Goal: Transaction & Acquisition: Purchase product/service

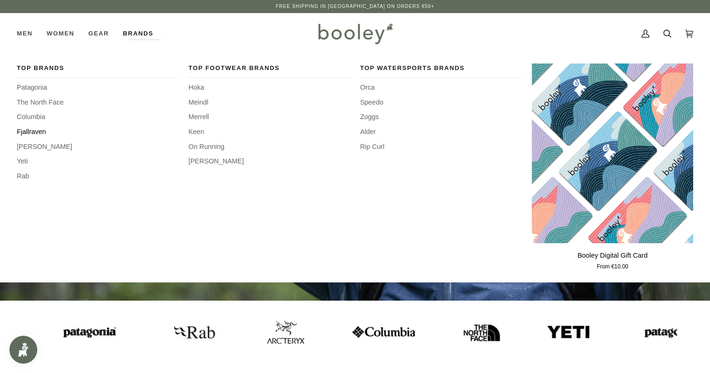
click at [32, 130] on span "Fjallraven" at bounding box center [98, 132] width 162 height 10
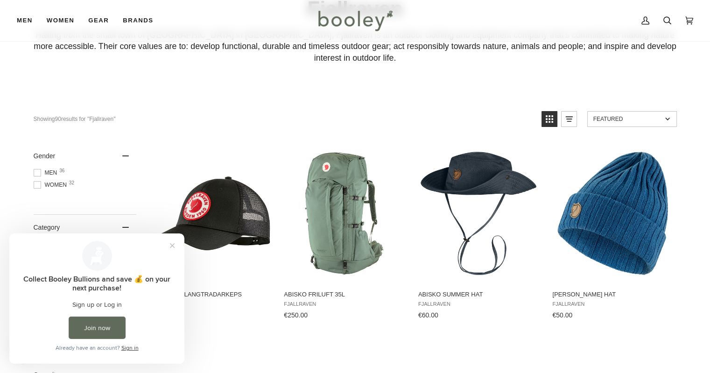
scroll to position [93, 0]
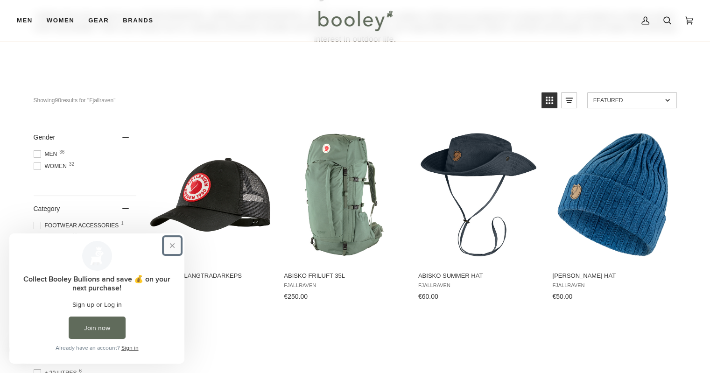
click at [170, 245] on button "Close prompt" at bounding box center [172, 245] width 17 height 17
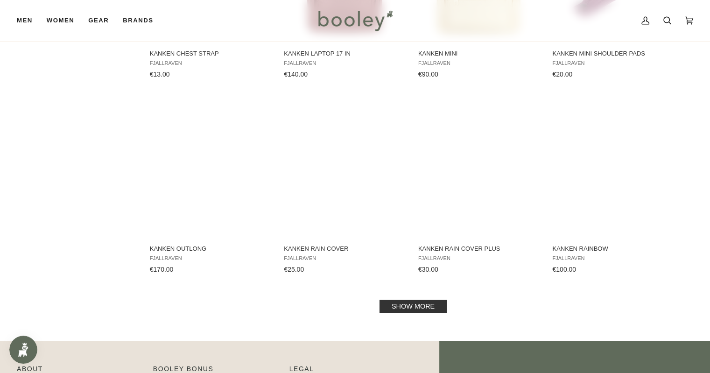
scroll to position [921, 0]
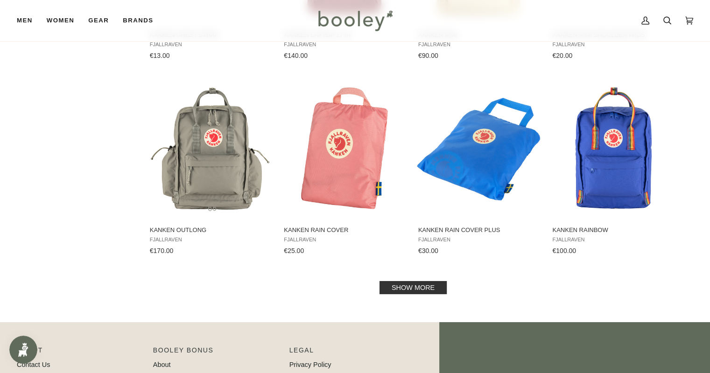
click at [412, 281] on link "Show more" at bounding box center [413, 287] width 67 height 13
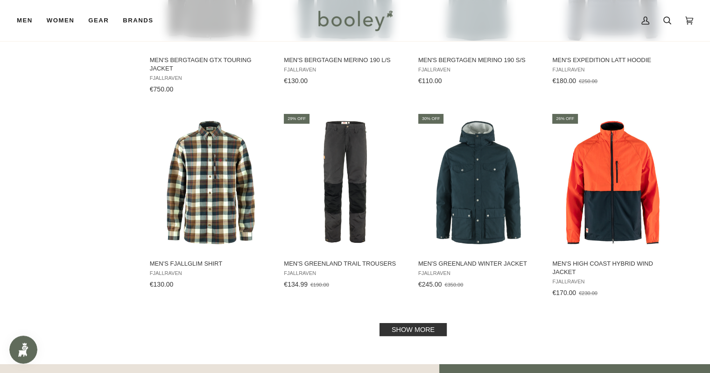
scroll to position [1886, 0]
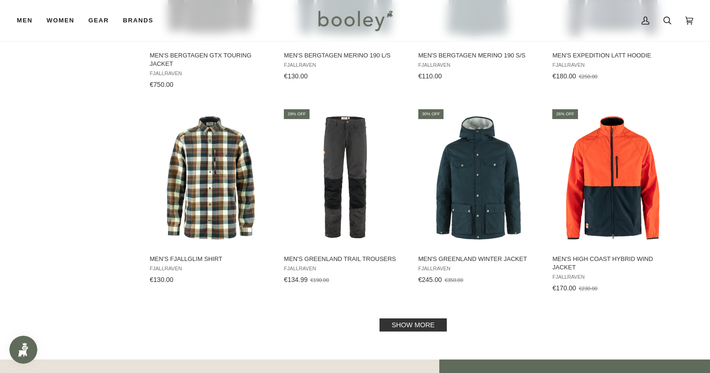
click at [411, 318] on link "Show more" at bounding box center [413, 324] width 67 height 13
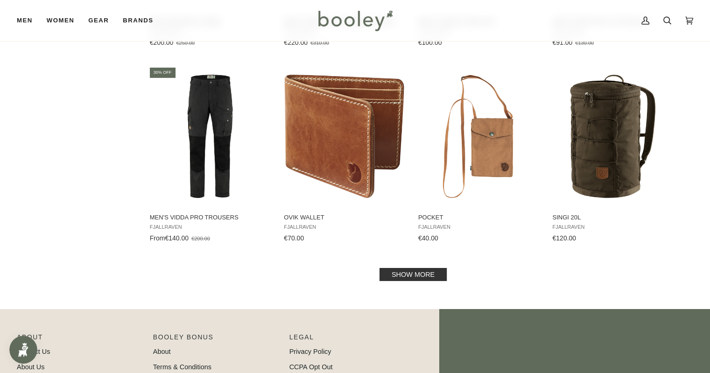
scroll to position [2938, 0]
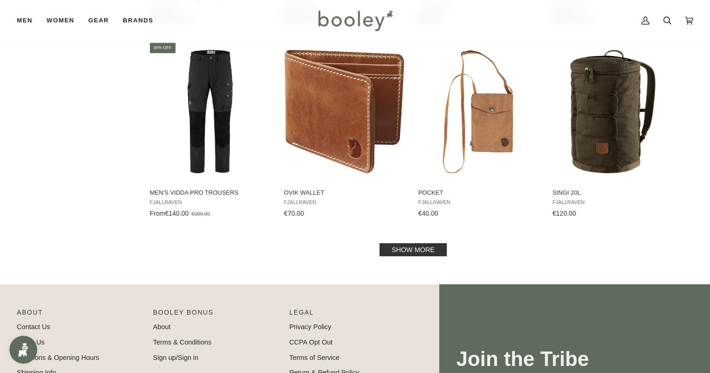
click at [422, 243] on link "Show more" at bounding box center [413, 249] width 67 height 13
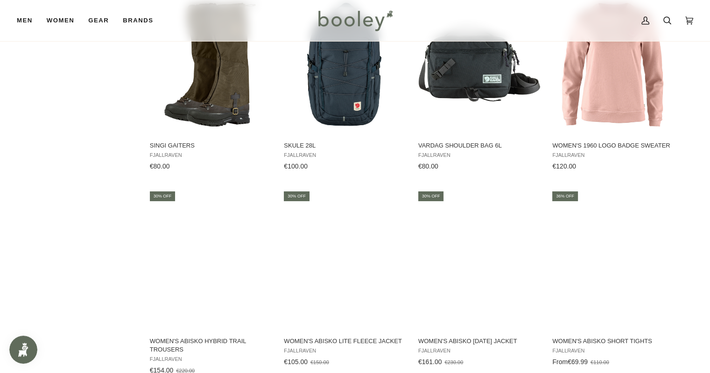
scroll to position [3181, 0]
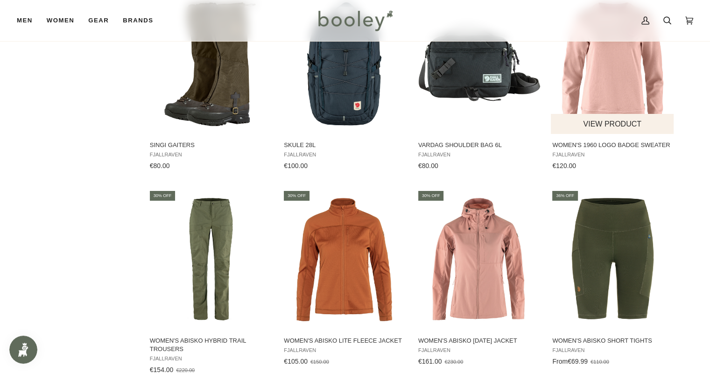
click at [601, 65] on img "Women's 1960 Logo Badge Sweater" at bounding box center [613, 64] width 124 height 124
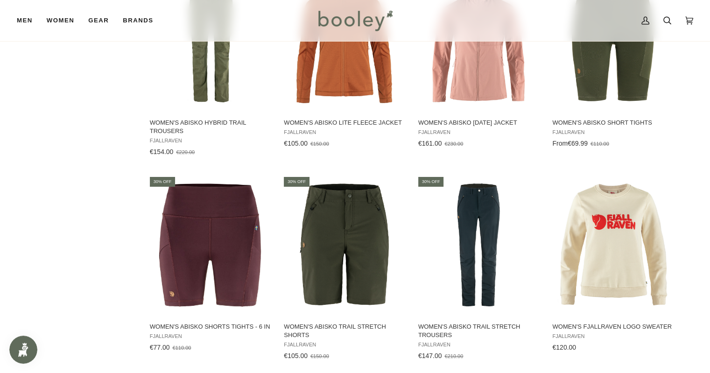
scroll to position [3417, 0]
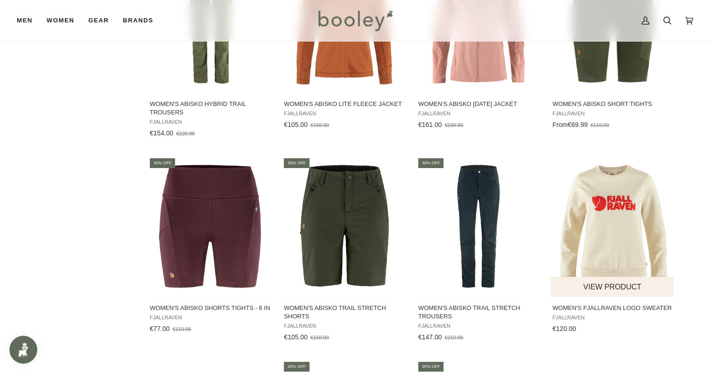
click at [618, 219] on img "Women's Fjallraven Logo Sweater" at bounding box center [613, 227] width 124 height 124
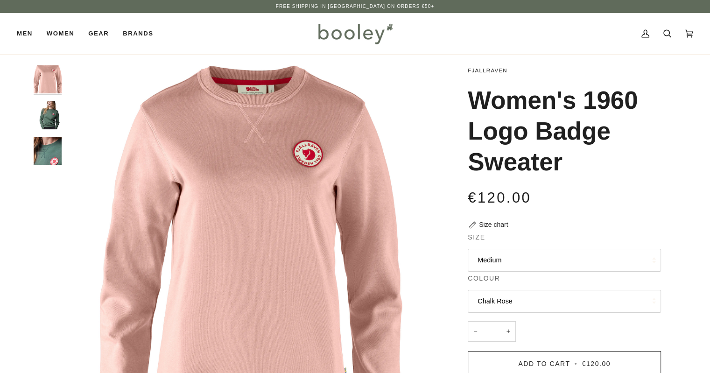
click at [540, 261] on button "Medium" at bounding box center [564, 260] width 193 height 23
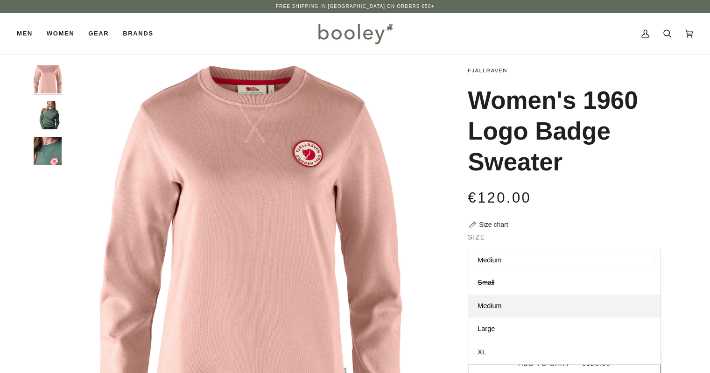
click at [540, 261] on button "Medium" at bounding box center [564, 260] width 193 height 23
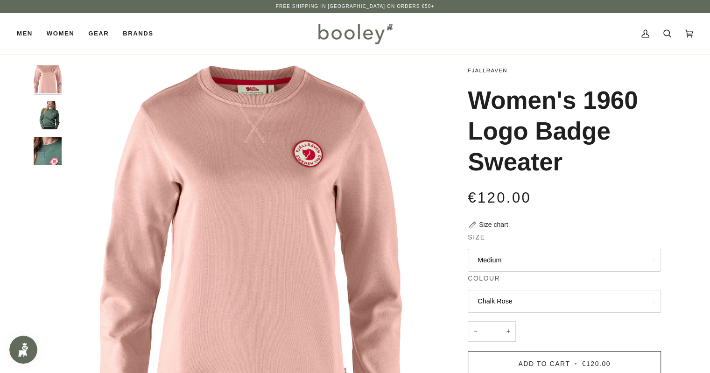
click at [540, 261] on button "Medium" at bounding box center [564, 260] width 193 height 23
click at [41, 115] on img "Fjallraven Women's 1960 Logo Badge Sweater - Booley Galway" at bounding box center [48, 115] width 28 height 28
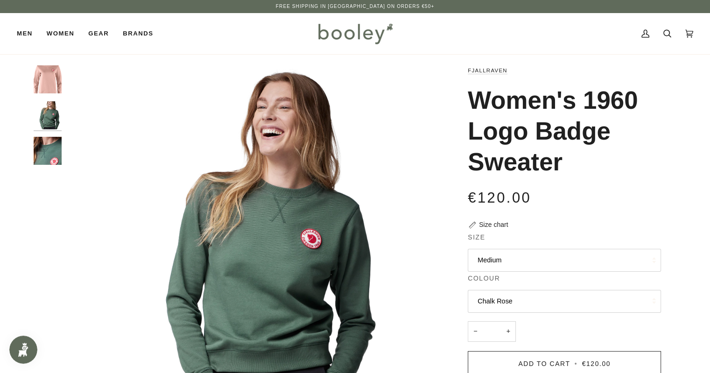
click at [491, 263] on button "Medium" at bounding box center [564, 260] width 193 height 23
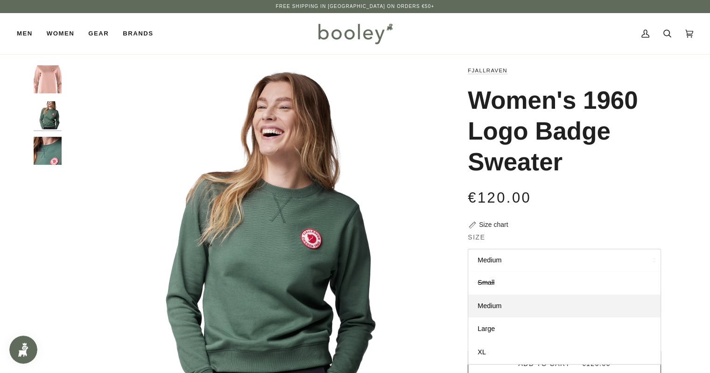
click at [491, 263] on button "Medium" at bounding box center [564, 260] width 193 height 23
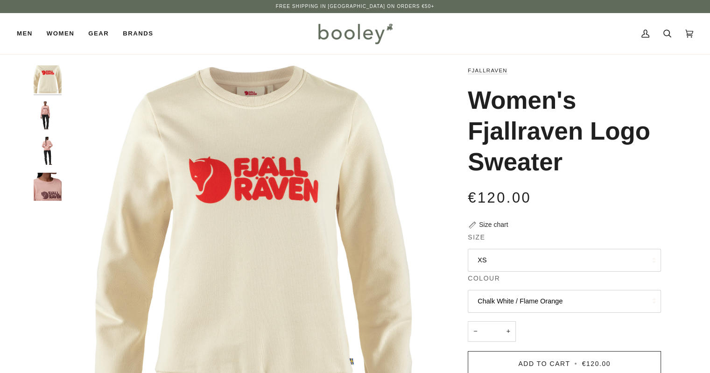
click at [656, 261] on button "XS" at bounding box center [564, 260] width 193 height 23
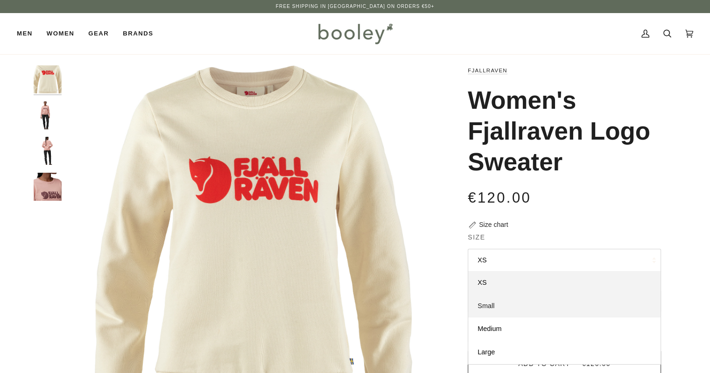
click at [512, 306] on link "Small" at bounding box center [564, 306] width 192 height 23
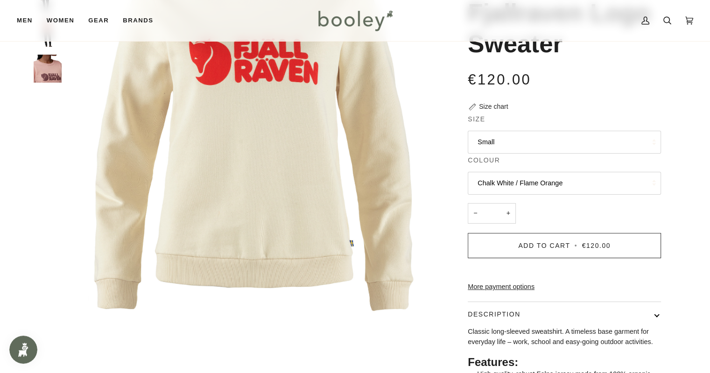
scroll to position [143, 0]
